Goal: Task Accomplishment & Management: Manage account settings

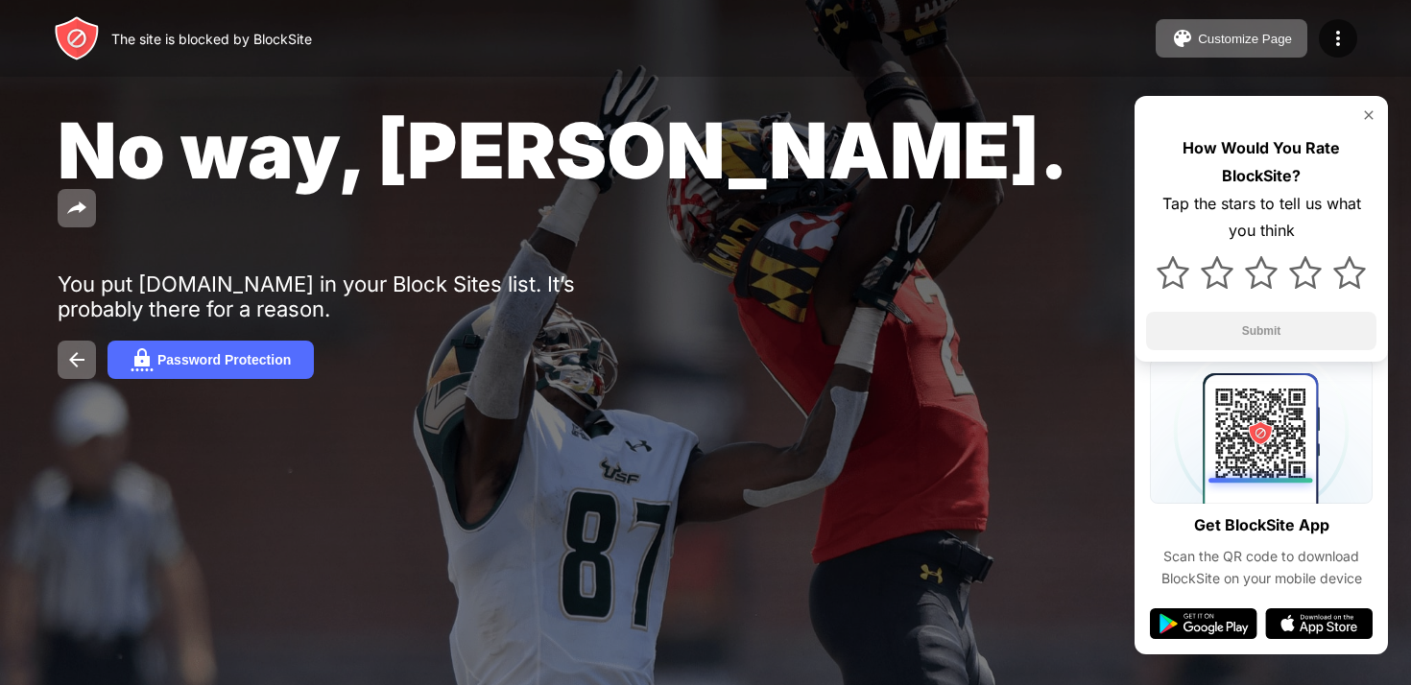
click at [1005, 166] on div "No way, Jose." at bounding box center [576, 169] width 1036 height 131
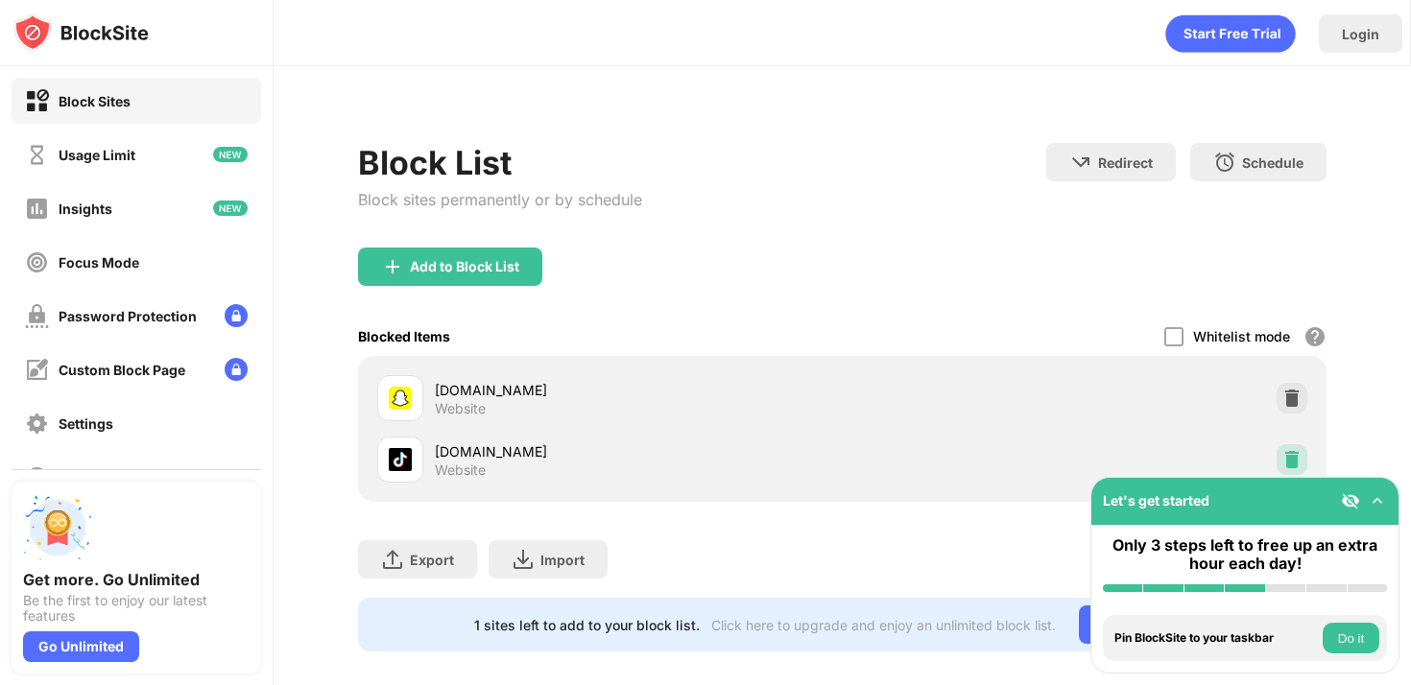
click at [1290, 462] on img at bounding box center [1291, 459] width 19 height 19
